Goal: Task Accomplishment & Management: Manage account settings

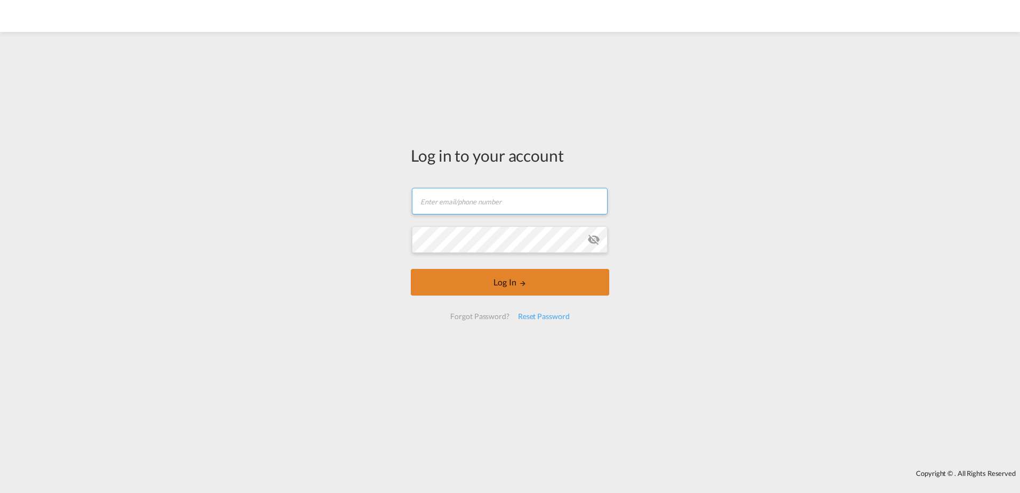
type input "[PERSON_NAME][EMAIL_ADDRESS][PERSON_NAME][DOMAIN_NAME]"
click at [505, 283] on button "Log In" at bounding box center [510, 282] width 198 height 27
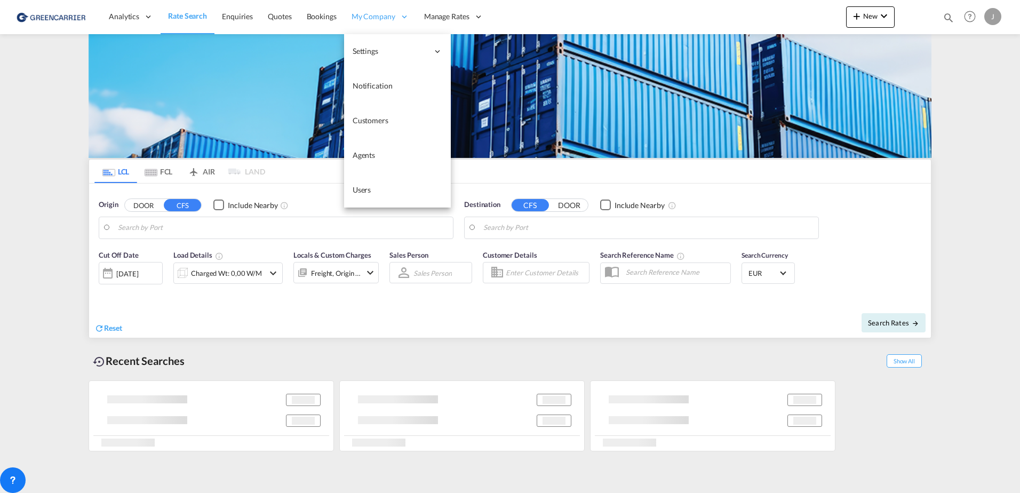
type input "[GEOGRAPHIC_DATA], [GEOGRAPHIC_DATA]"
type input "[GEOGRAPHIC_DATA], SH, CNSHA"
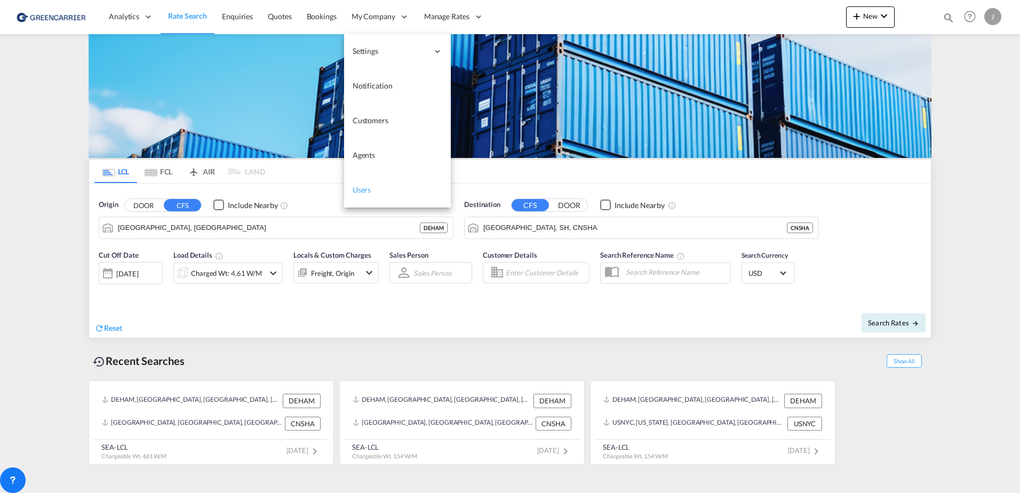
click at [368, 187] on span "Users" at bounding box center [362, 189] width 19 height 9
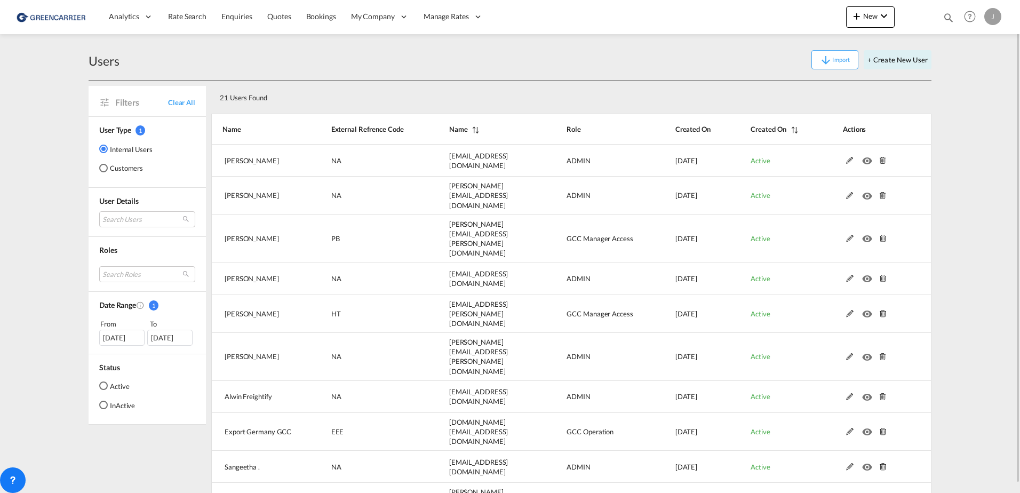
click at [112, 163] on md-radio-button "Customers" at bounding box center [125, 168] width 53 height 11
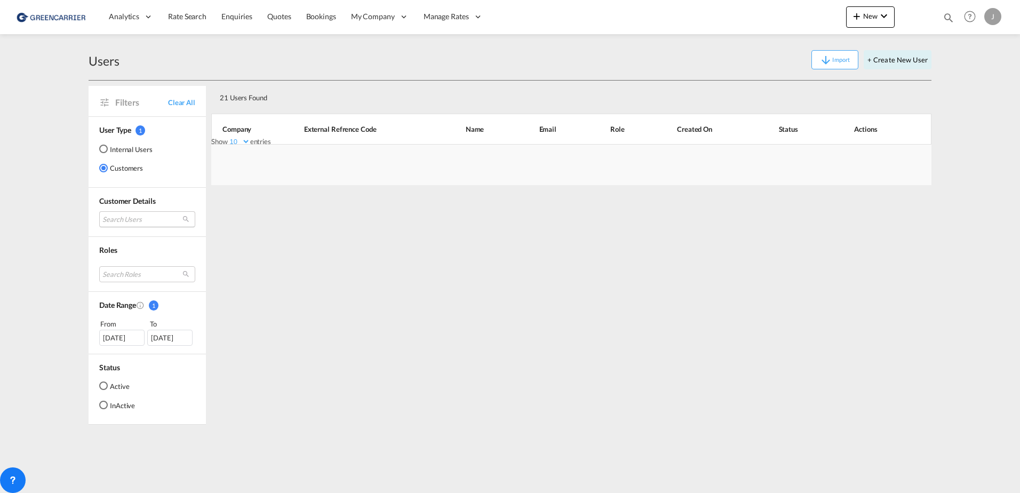
click at [124, 219] on md-select "Search Users" at bounding box center [147, 219] width 96 height 16
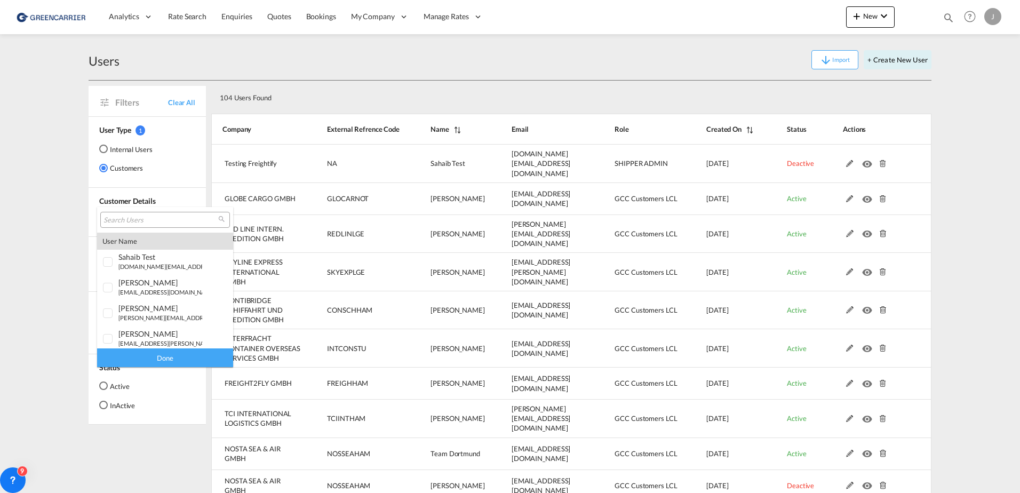
click at [129, 219] on input "search" at bounding box center [160, 221] width 115 height 10
type input "Kayla"
click at [111, 264] on div at bounding box center [108, 260] width 11 height 11
click at [142, 360] on div "Done" at bounding box center [165, 357] width 136 height 19
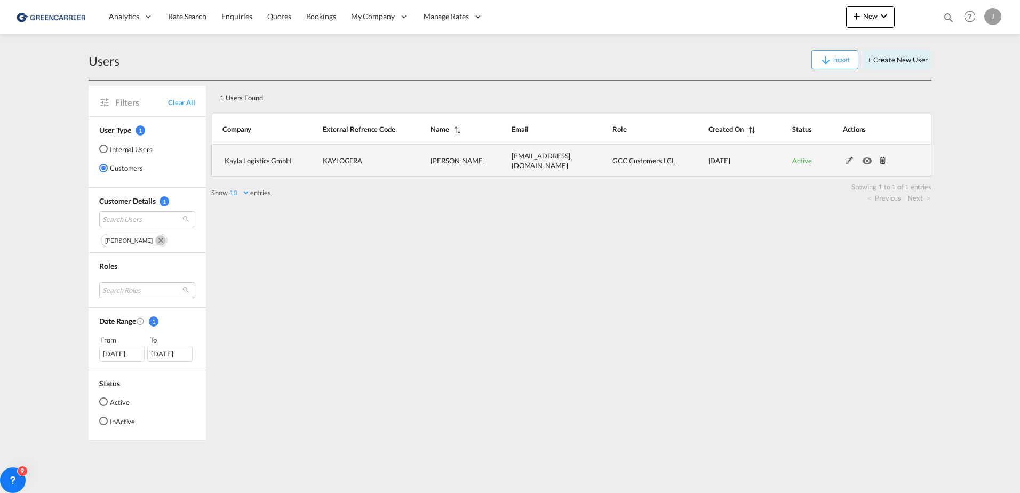
click at [851, 163] on md-icon at bounding box center [850, 160] width 14 height 7
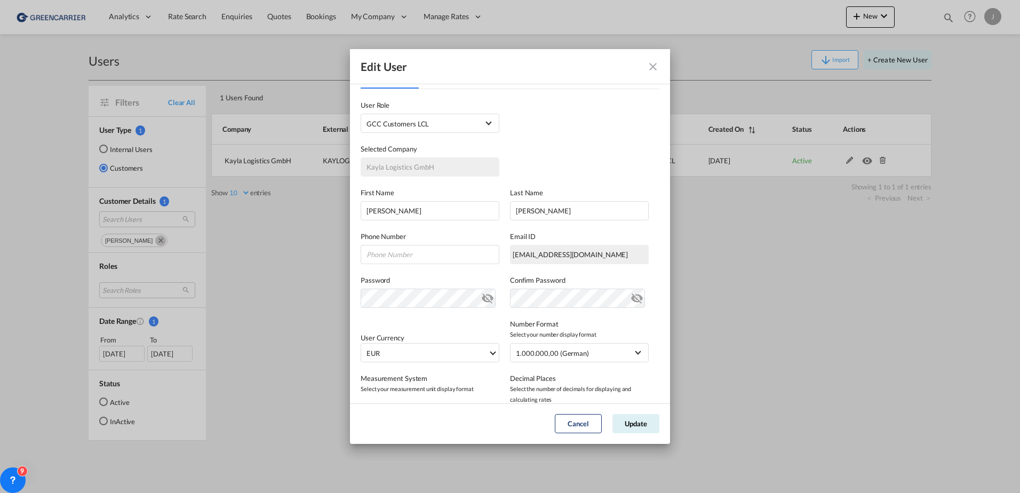
scroll to position [0, 0]
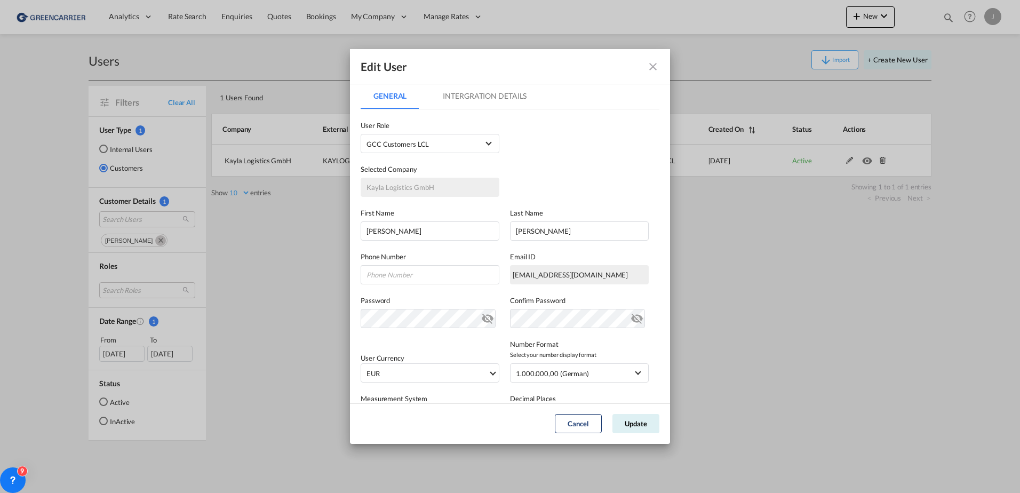
drag, startPoint x: 464, startPoint y: 94, endPoint x: 454, endPoint y: 96, distance: 9.7
click at [464, 94] on md-tab-item "Intergration Details" at bounding box center [484, 96] width 109 height 26
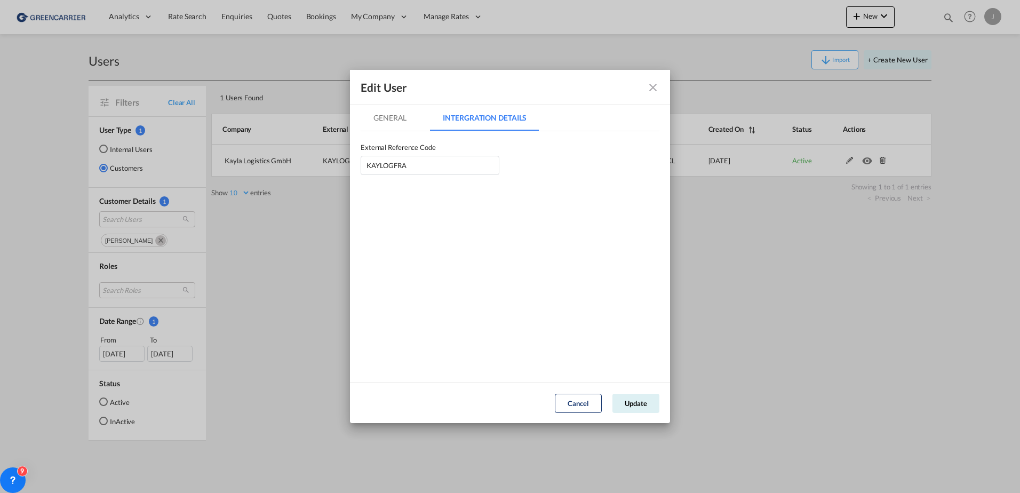
click at [391, 115] on md-tab-item "General" at bounding box center [390, 118] width 59 height 26
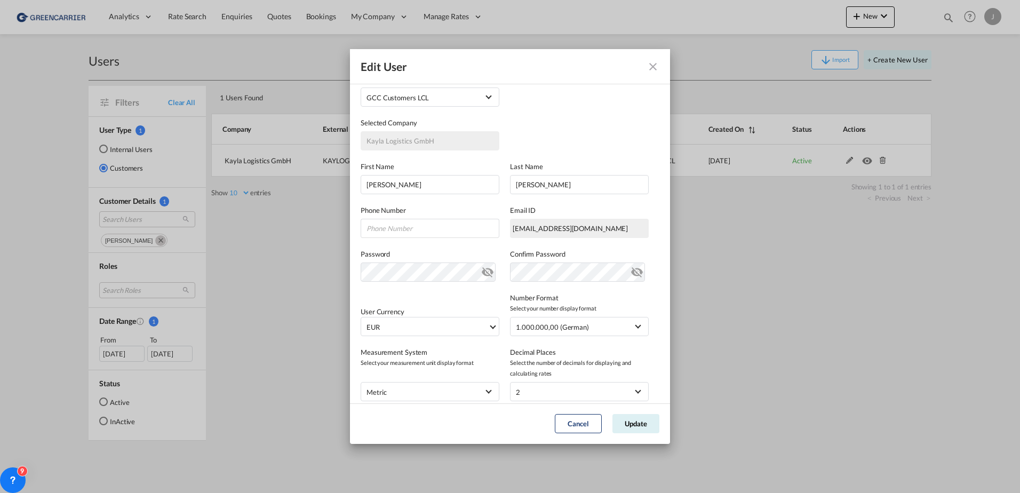
scroll to position [107, 0]
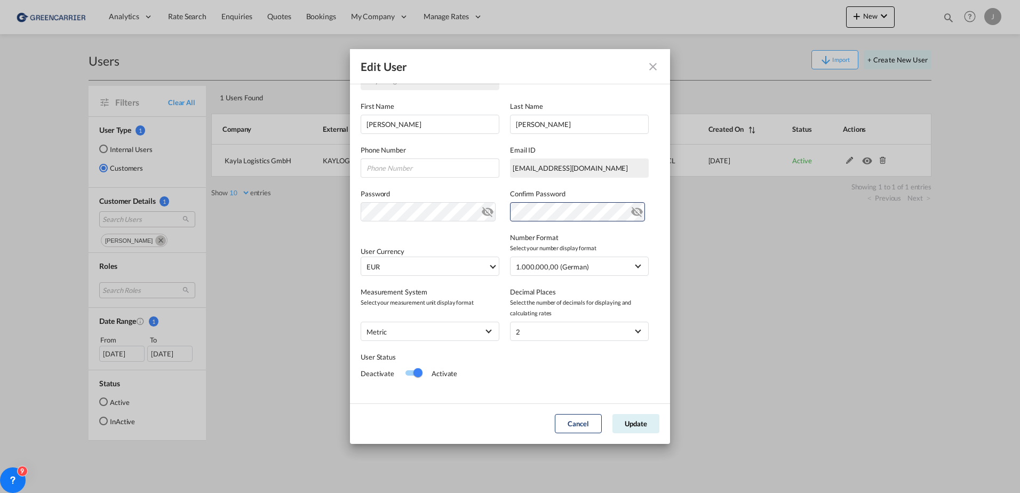
click at [631, 208] on md-icon "icon-eye-off" at bounding box center [637, 209] width 13 height 13
click at [485, 211] on md-icon "icon-eye-off" at bounding box center [487, 209] width 13 height 13
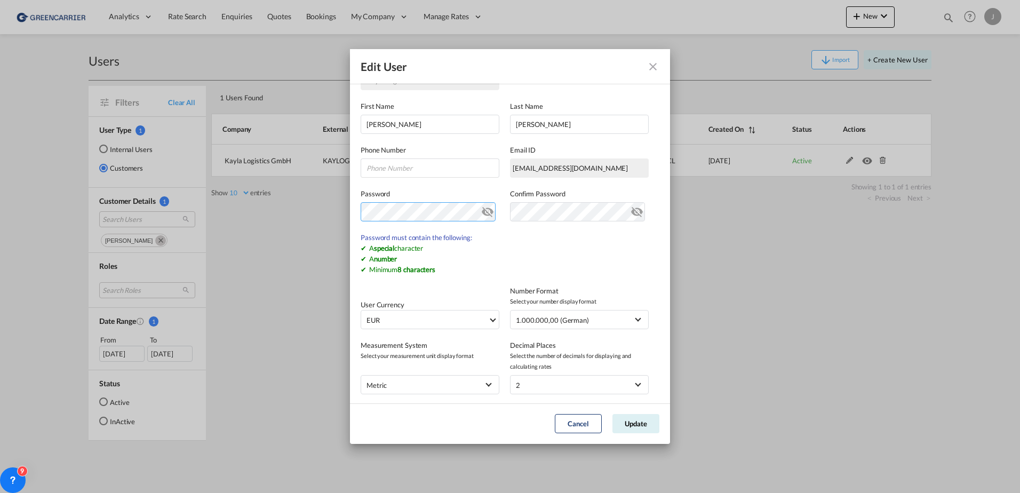
click at [320, 213] on div "Edit User General Intergration Details General Intergration Details User Type I…" at bounding box center [510, 246] width 1020 height 493
click at [635, 423] on button "Update" at bounding box center [635, 423] width 47 height 19
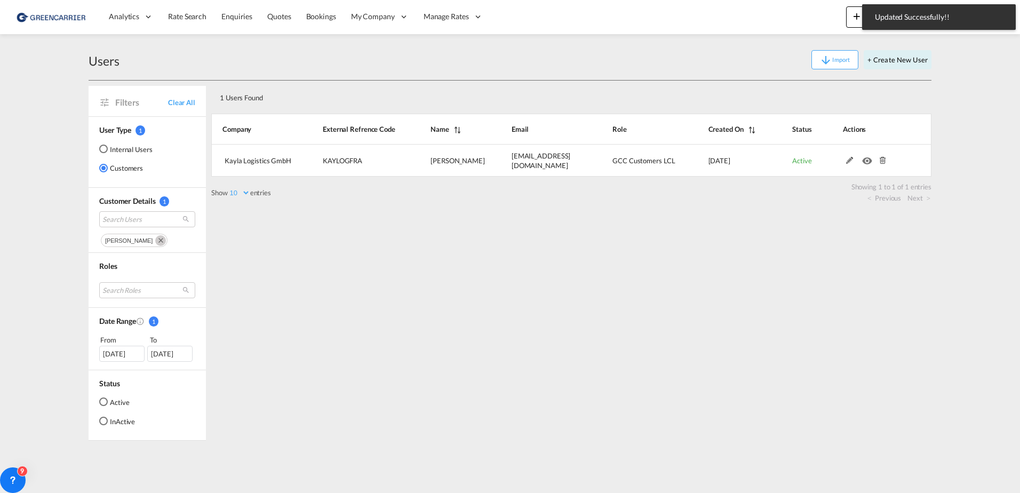
click at [517, 279] on div "1 Users Found Show 10 25 50 100 entries Search: Company External Refrence Code …" at bounding box center [571, 261] width 720 height 360
click at [314, 17] on span "Bookings" at bounding box center [321, 16] width 30 height 9
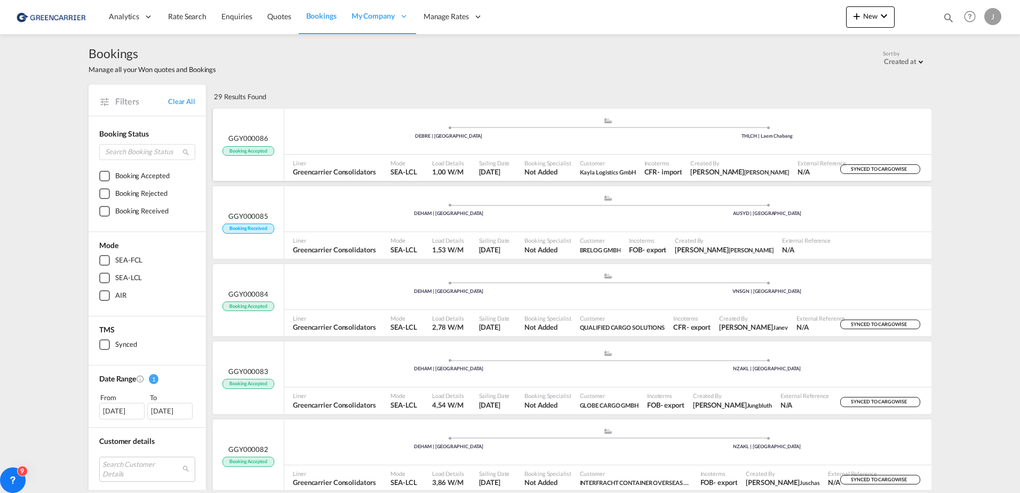
click at [535, 141] on div ".a{fill:#aaa8ad;} .a{fill:#aaa8ad;} DEBRE | [GEOGRAPHIC_DATA] THLCH | [GEOGRAPH…" at bounding box center [607, 133] width 647 height 32
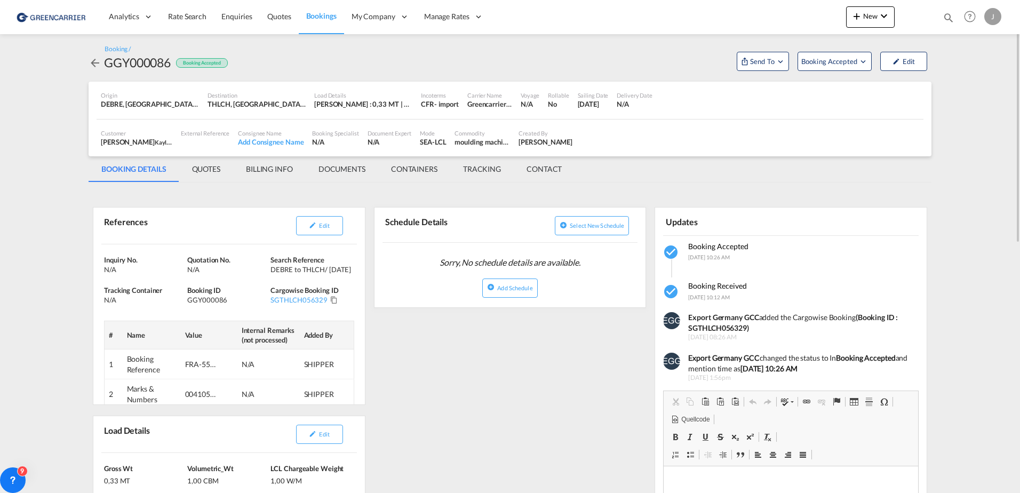
click at [99, 63] on md-icon "icon-arrow-left" at bounding box center [95, 63] width 13 height 13
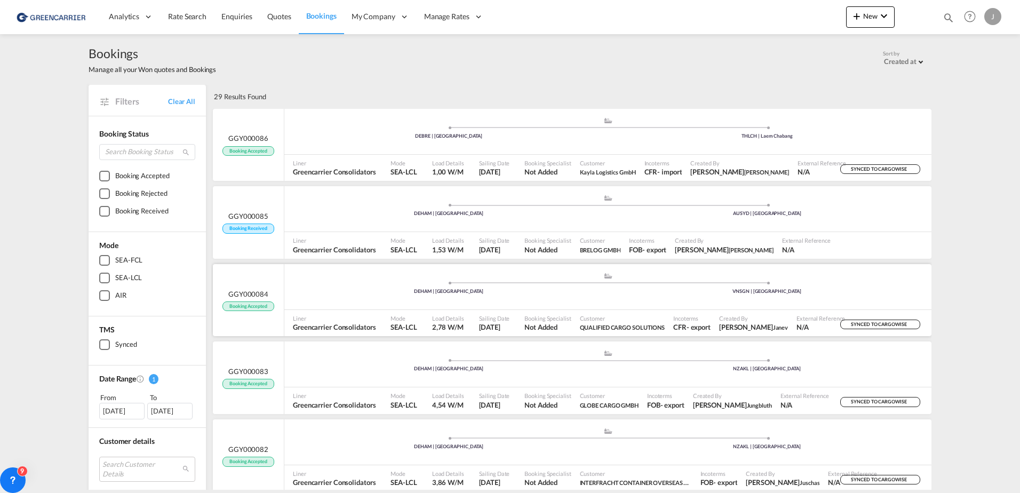
click at [549, 301] on div ".a{fill:#aaa8ad;} .a{fill:#aaa8ad;} DEHAM | [GEOGRAPHIC_DATA] VNSGN | [GEOGRAPH…" at bounding box center [607, 288] width 647 height 32
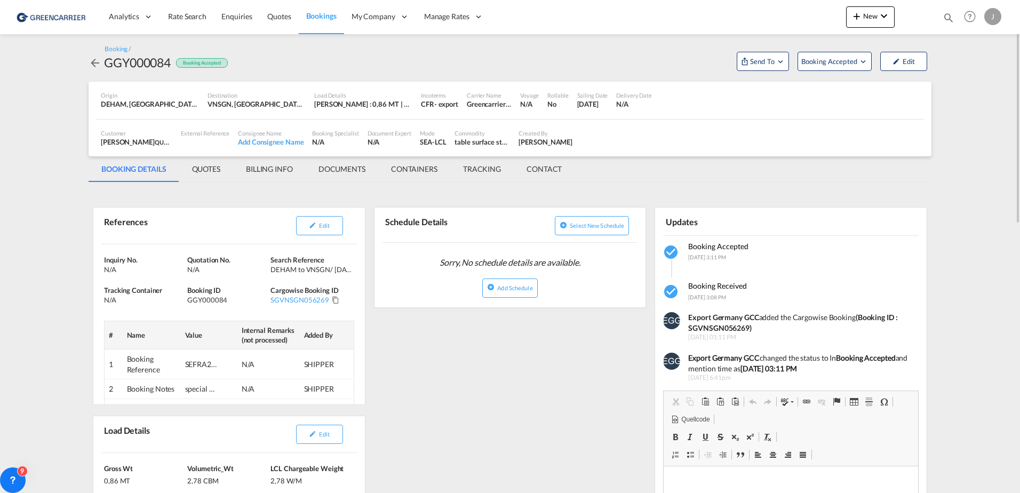
click at [352, 175] on md-tab-item "DOCUMENTS" at bounding box center [342, 169] width 73 height 26
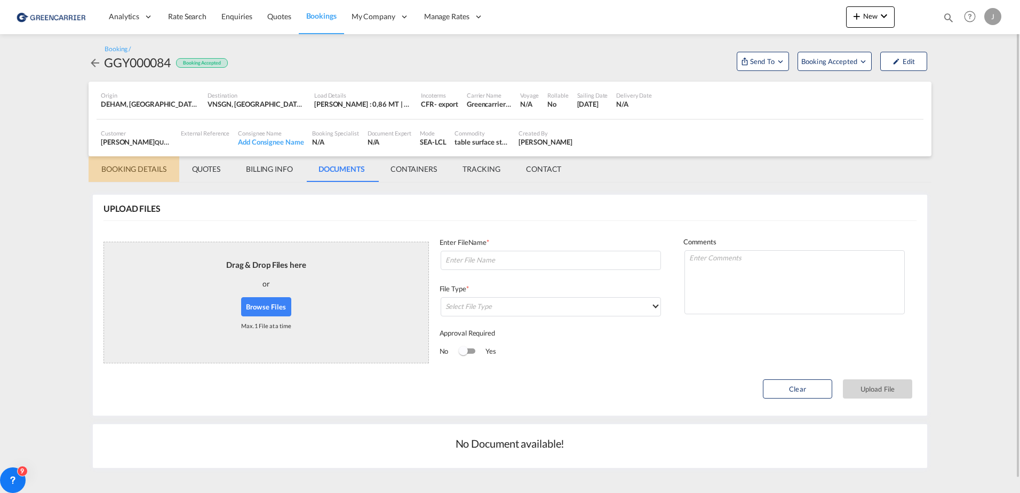
click at [145, 170] on md-tab-item "BOOKING DETAILS" at bounding box center [134, 169] width 91 height 26
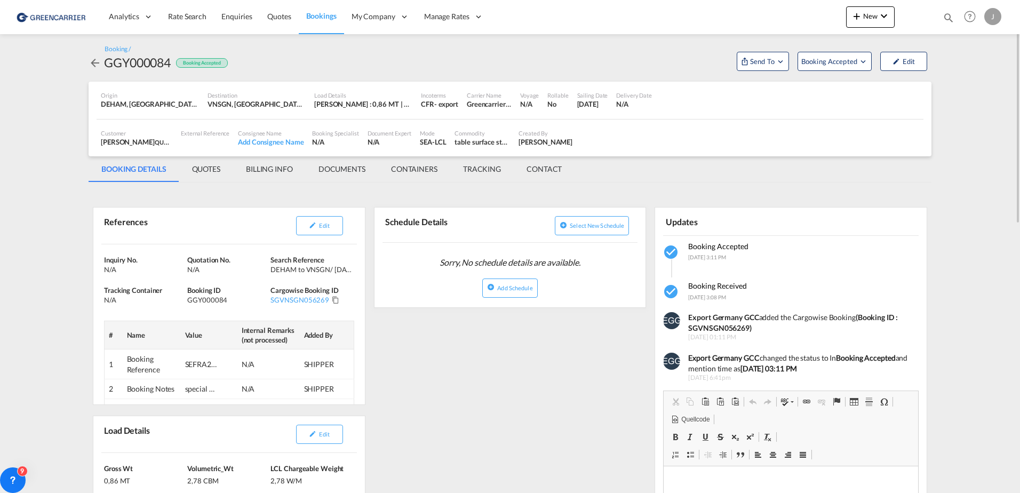
click at [94, 59] on md-icon "icon-arrow-left" at bounding box center [95, 63] width 13 height 13
